Goal: Use online tool/utility: Utilize a website feature to perform a specific function

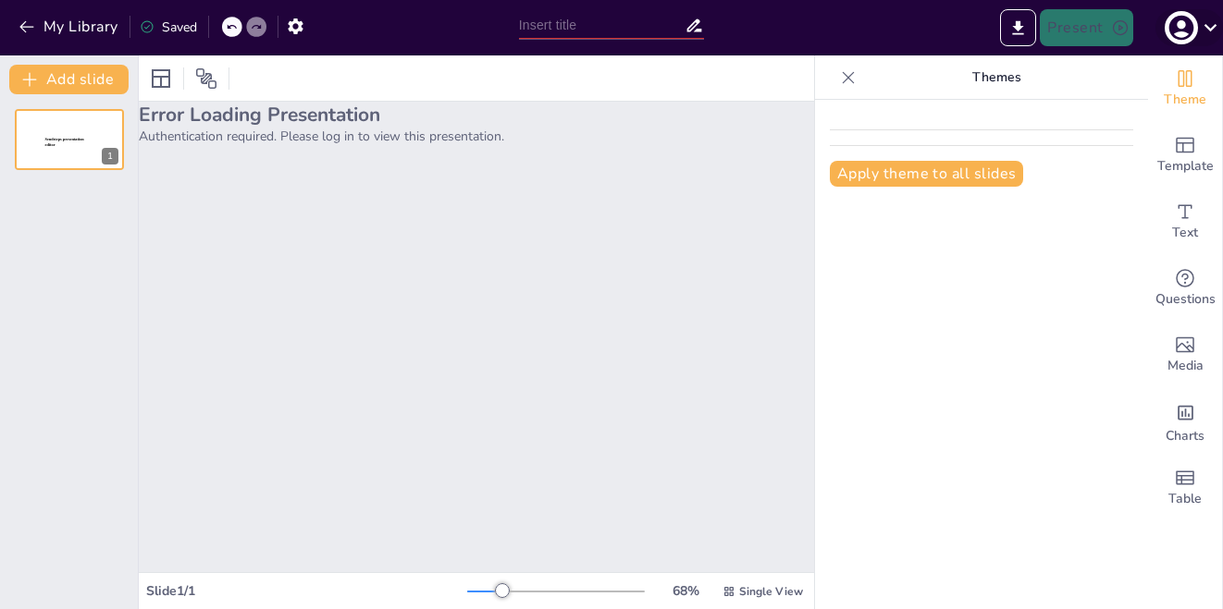
click at [1212, 26] on icon at bounding box center [1210, 27] width 25 height 25
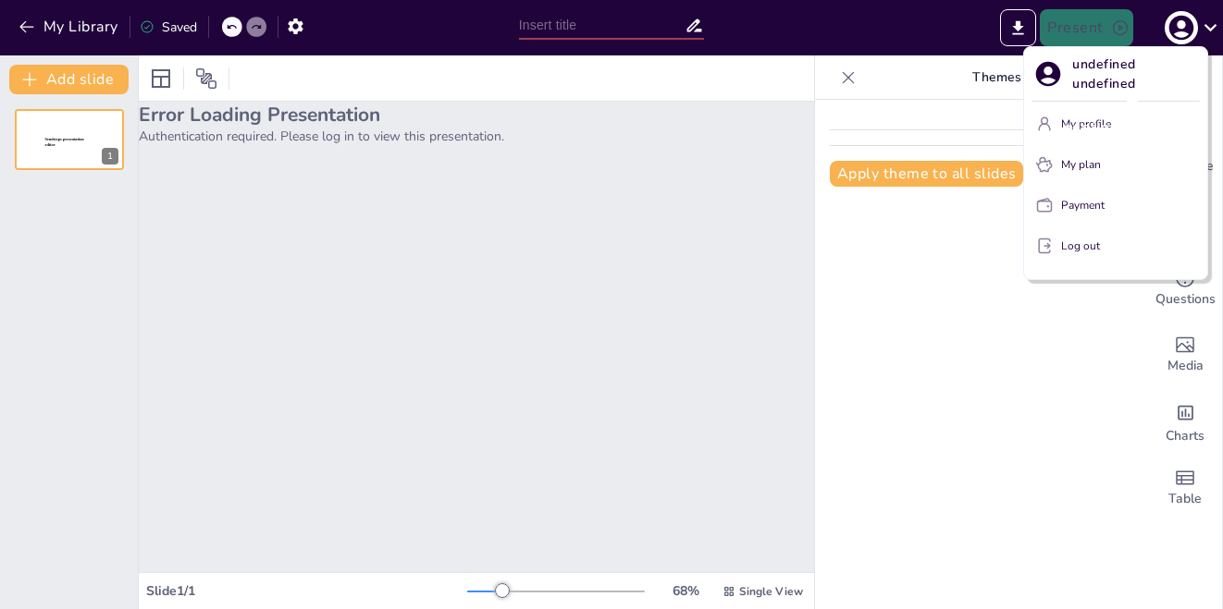
click at [1049, 125] on div "undefined undefined" at bounding box center [1131, 128] width 184 height 50
click at [1092, 123] on div "undefined undefined" at bounding box center [1131, 128] width 184 height 50
drag, startPoint x: 1070, startPoint y: 123, endPoint x: 1099, endPoint y: 255, distance: 135.3
click at [868, 252] on div at bounding box center [611, 304] width 1223 height 609
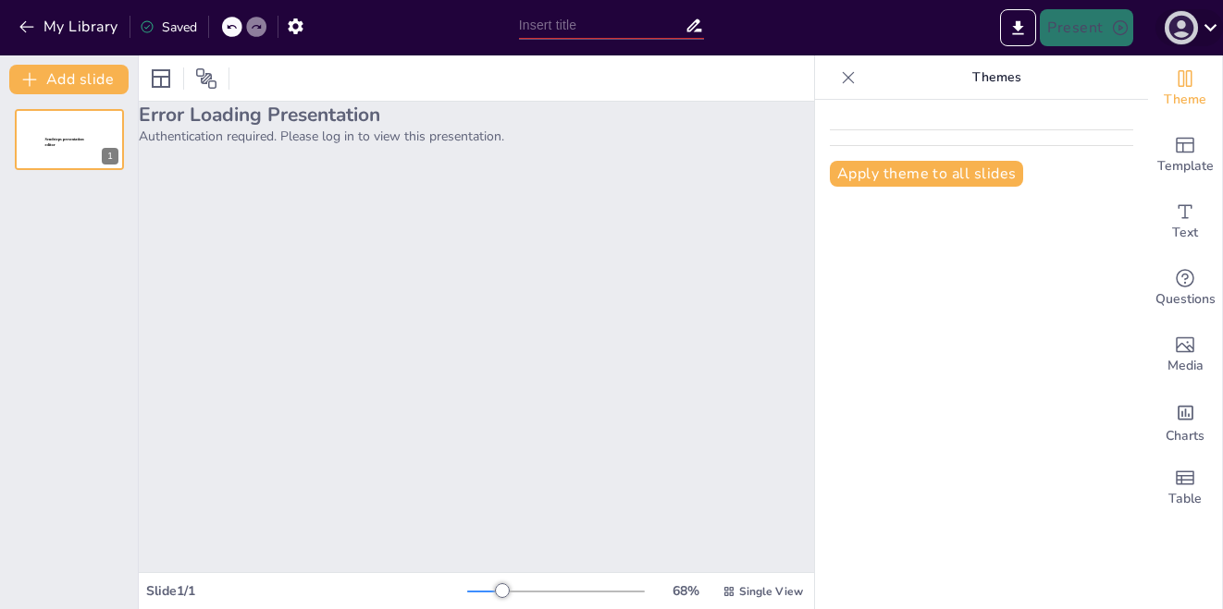
click at [1171, 28] on icon "button" at bounding box center [1180, 28] width 25 height 25
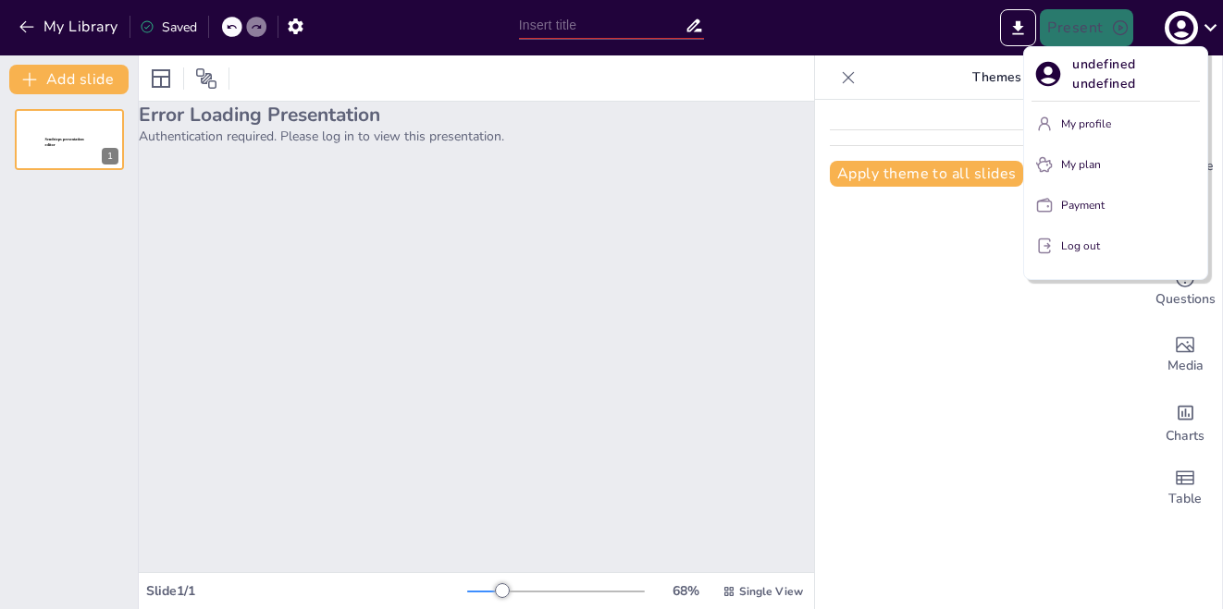
click at [1042, 61] on icon at bounding box center [1048, 74] width 30 height 30
click at [62, 31] on div at bounding box center [611, 304] width 1223 height 609
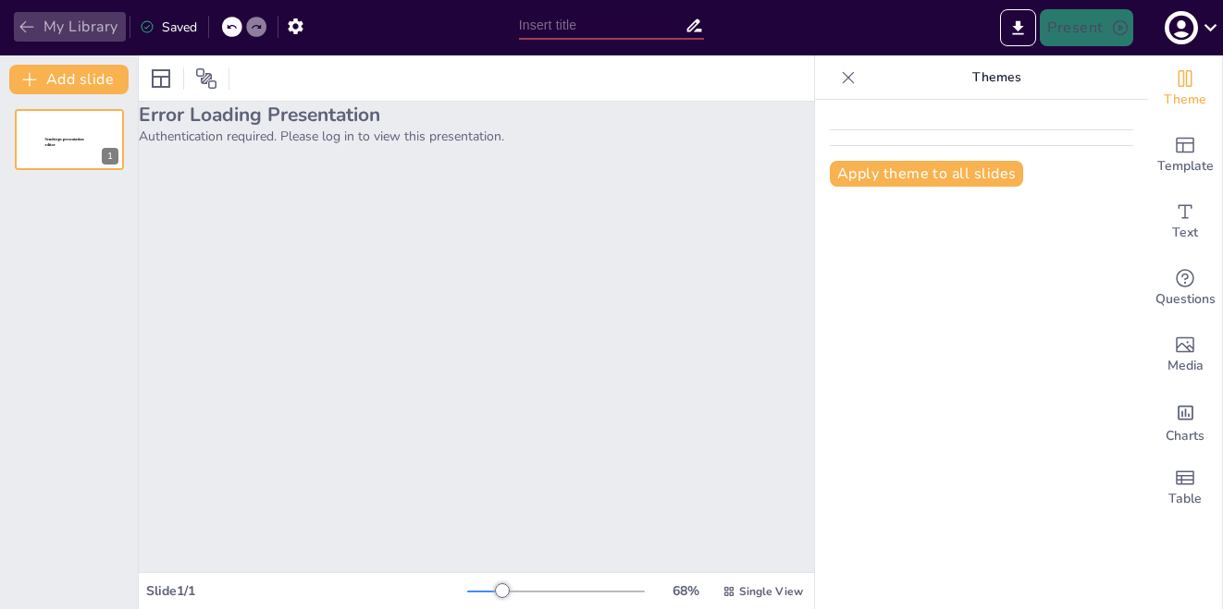
click at [71, 31] on button "My Library" at bounding box center [70, 27] width 112 height 30
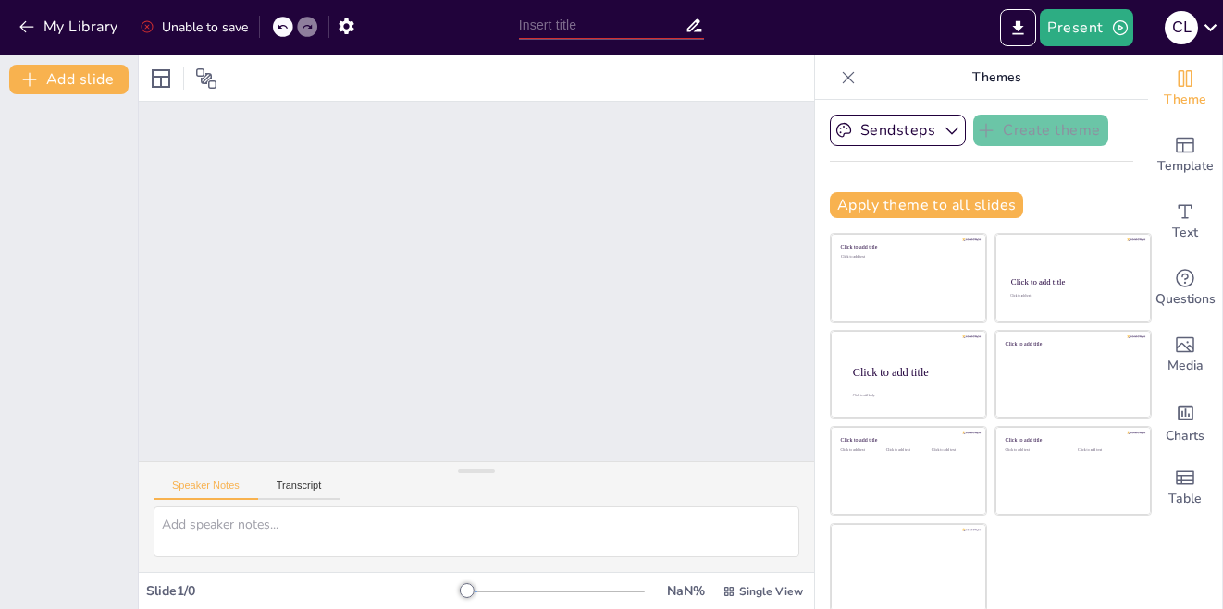
click at [213, 28] on div "Unable to save" at bounding box center [194, 27] width 108 height 18
click at [1189, 34] on div "C L" at bounding box center [1180, 27] width 33 height 33
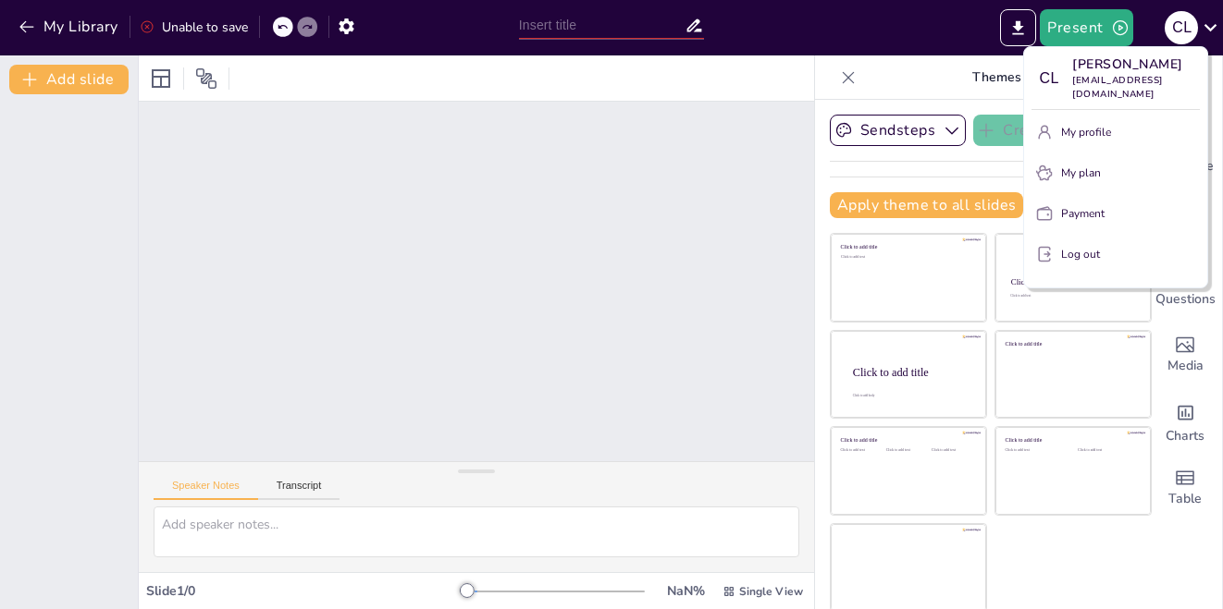
click at [564, 110] on div at bounding box center [611, 304] width 1223 height 609
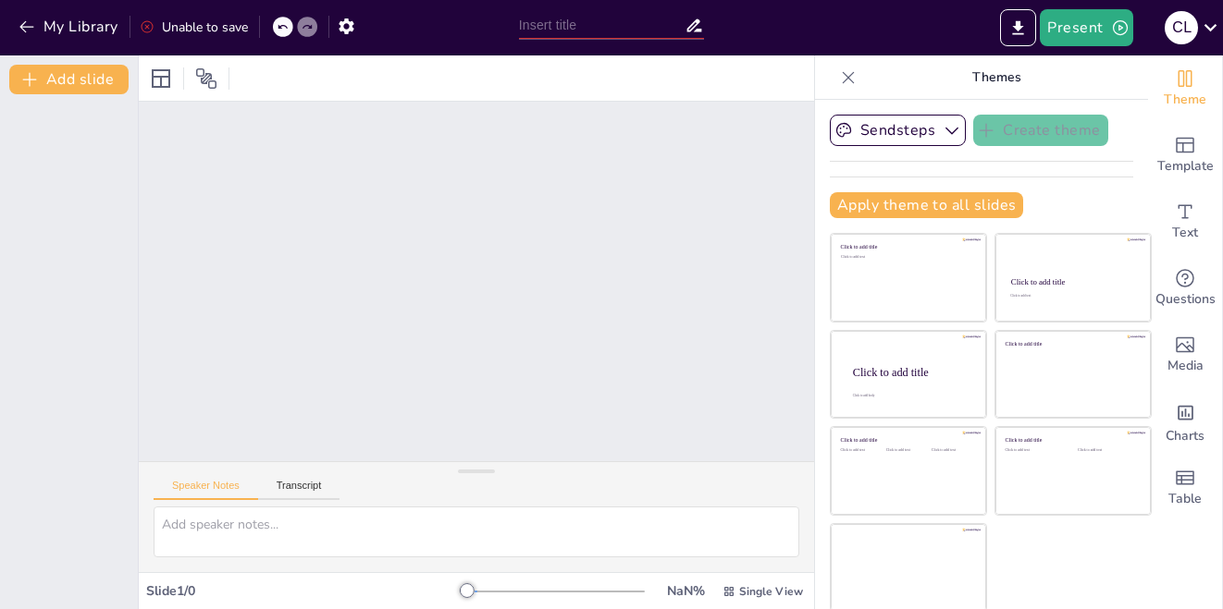
click at [270, 219] on div at bounding box center [476, 282] width 675 height 360
